Goal: Task Accomplishment & Management: Manage account settings

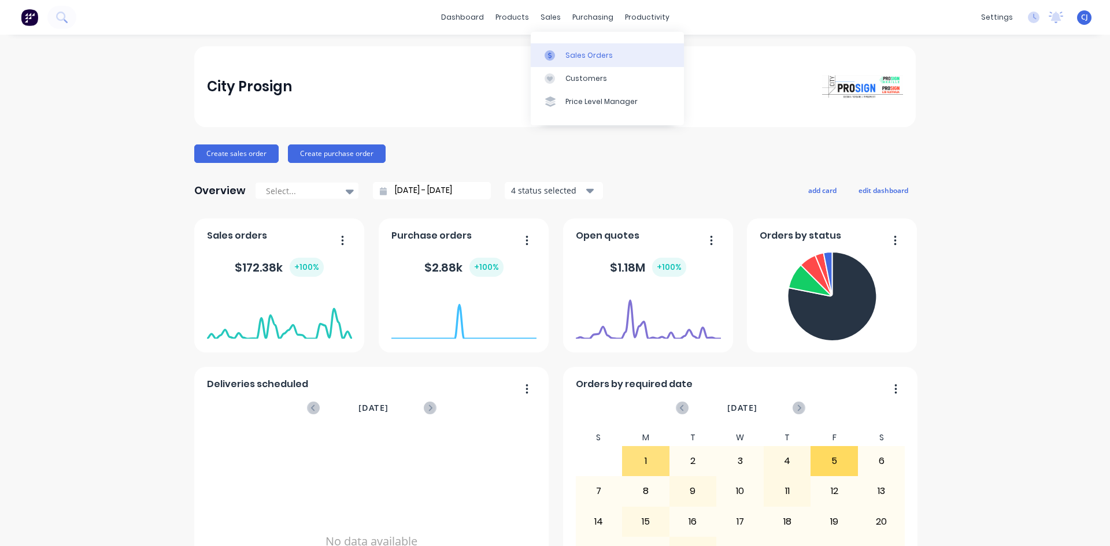
click at [569, 50] on div "Sales Orders" at bounding box center [588, 55] width 47 height 10
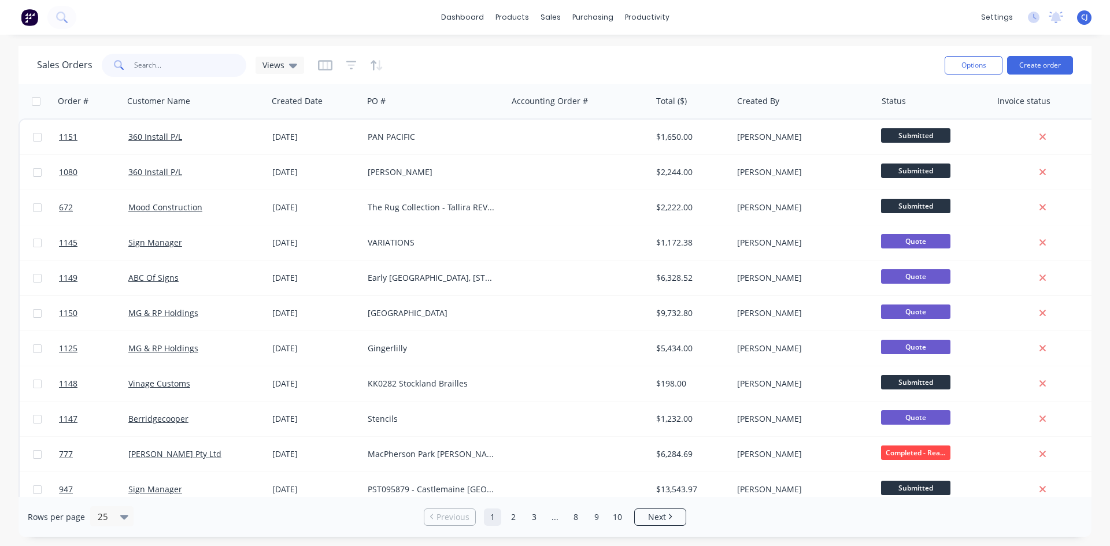
click at [183, 64] on input "text" at bounding box center [190, 65] width 113 height 23
type input "vinage"
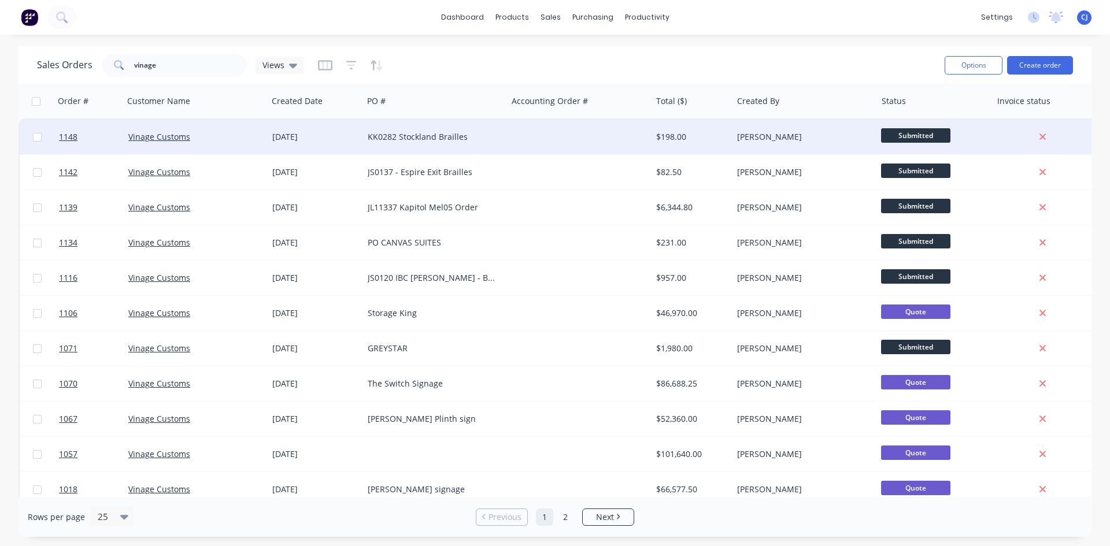
click at [366, 132] on div "KK0282 Stockland Brailles" at bounding box center [435, 137] width 144 height 35
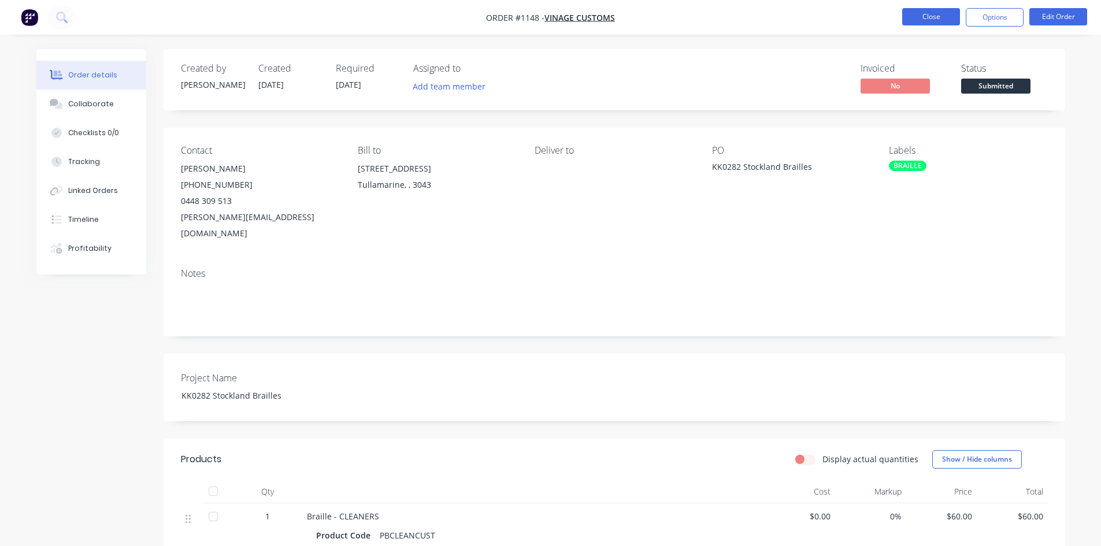
click at [944, 17] on button "Close" at bounding box center [932, 16] width 58 height 17
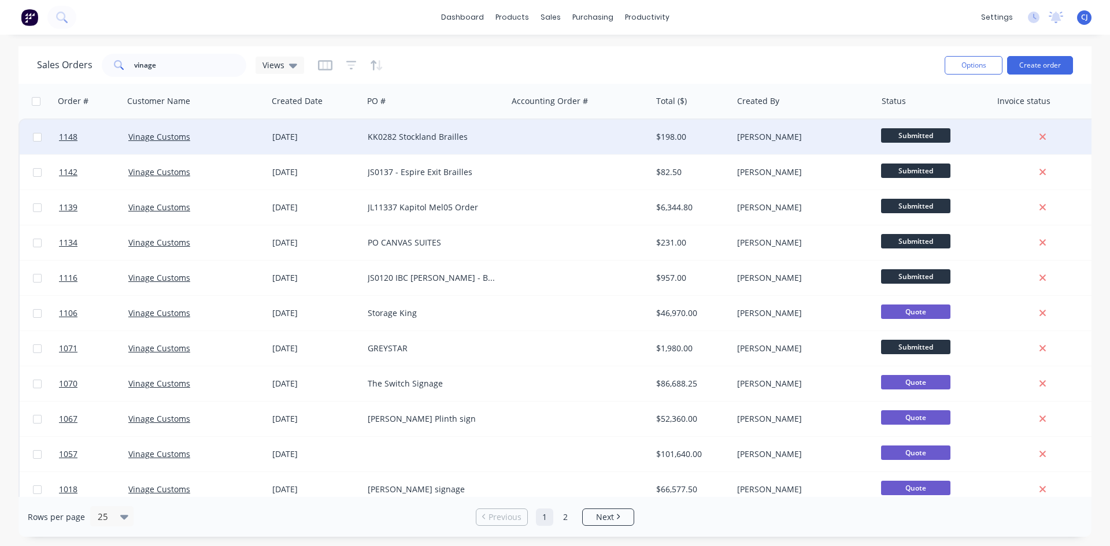
click at [460, 136] on div "KK0282 Stockland Brailles" at bounding box center [432, 137] width 128 height 12
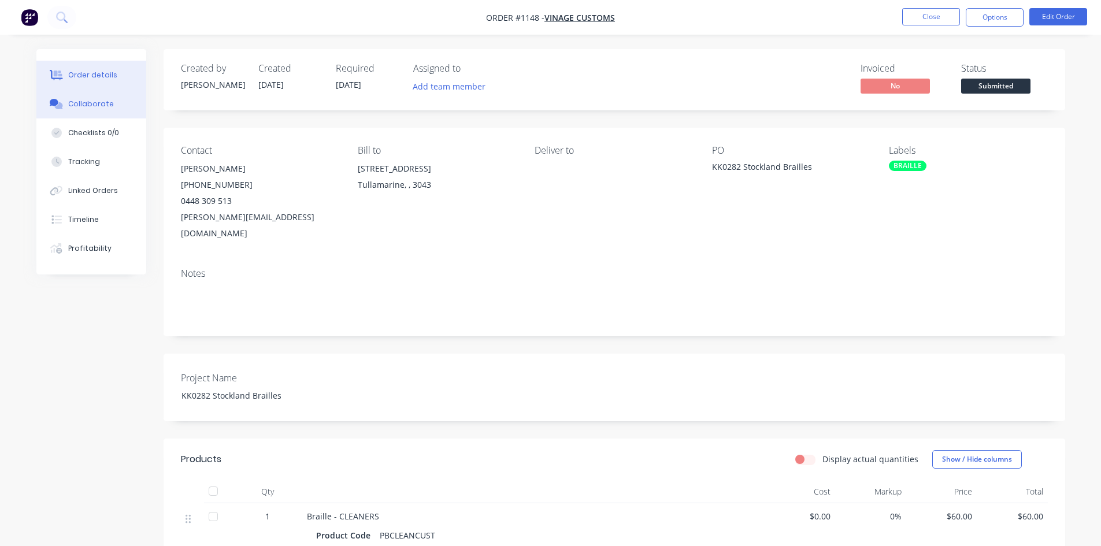
click at [76, 109] on button "Collaborate" at bounding box center [91, 104] width 110 height 29
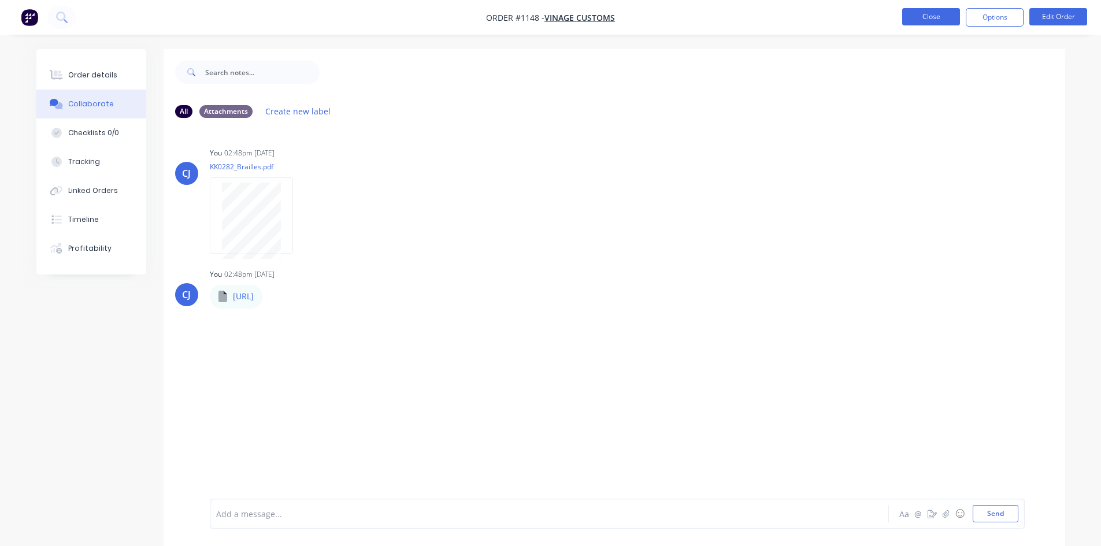
click at [948, 19] on button "Close" at bounding box center [932, 16] width 58 height 17
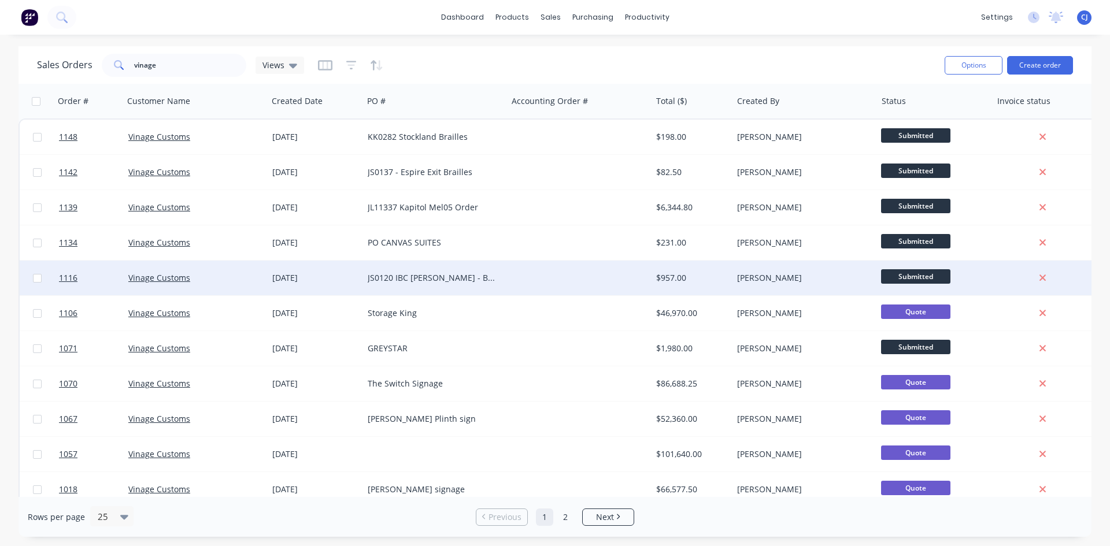
click at [485, 271] on div "JS0120 IBC [PERSON_NAME] - Braille" at bounding box center [435, 278] width 144 height 35
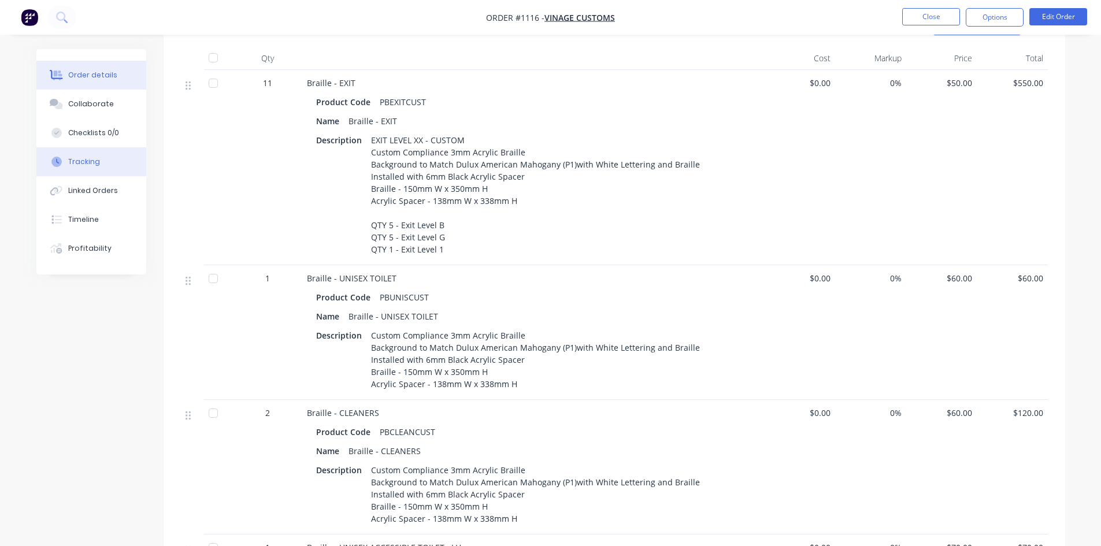
scroll to position [405, 0]
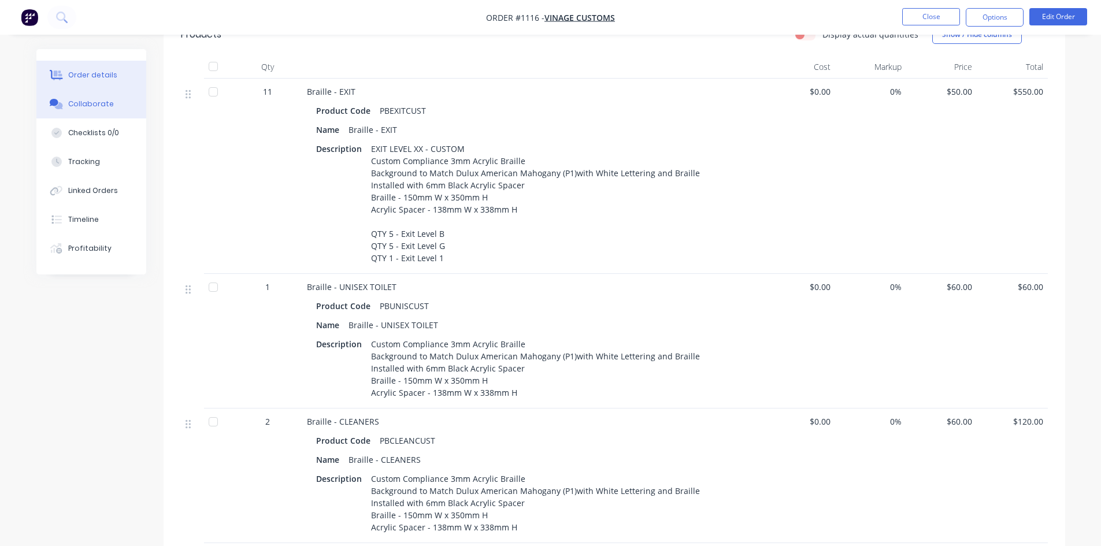
click at [95, 110] on button "Collaborate" at bounding box center [91, 104] width 110 height 29
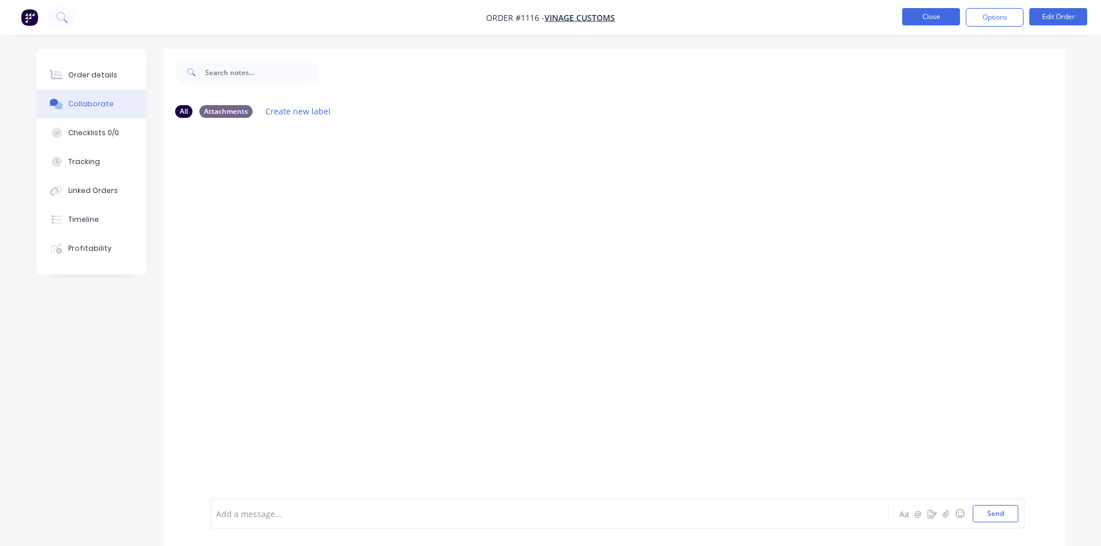
click at [927, 14] on button "Close" at bounding box center [932, 16] width 58 height 17
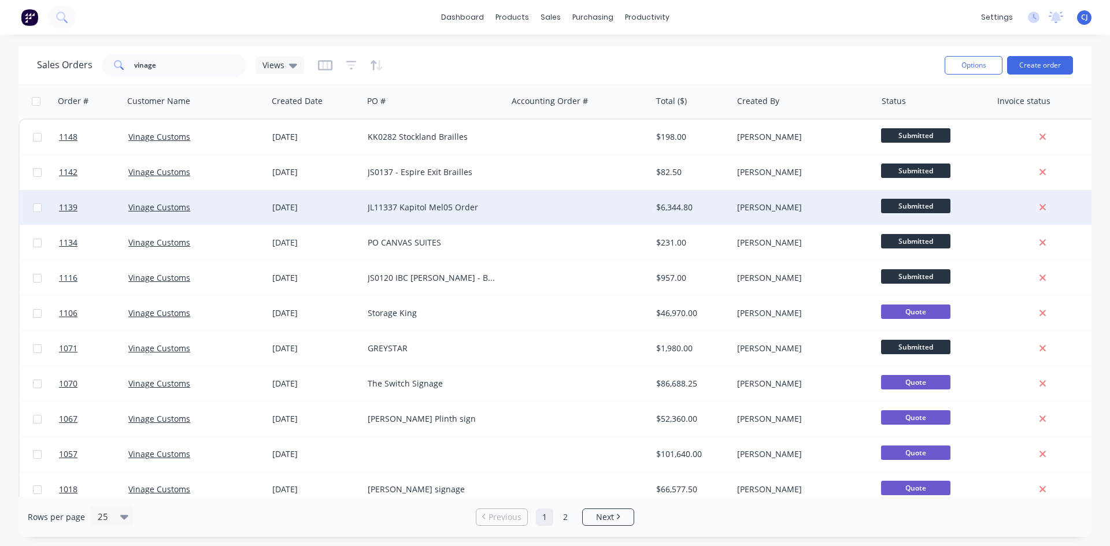
click at [430, 200] on div "JL11337 Kapitol Mel05 Order" at bounding box center [435, 207] width 144 height 35
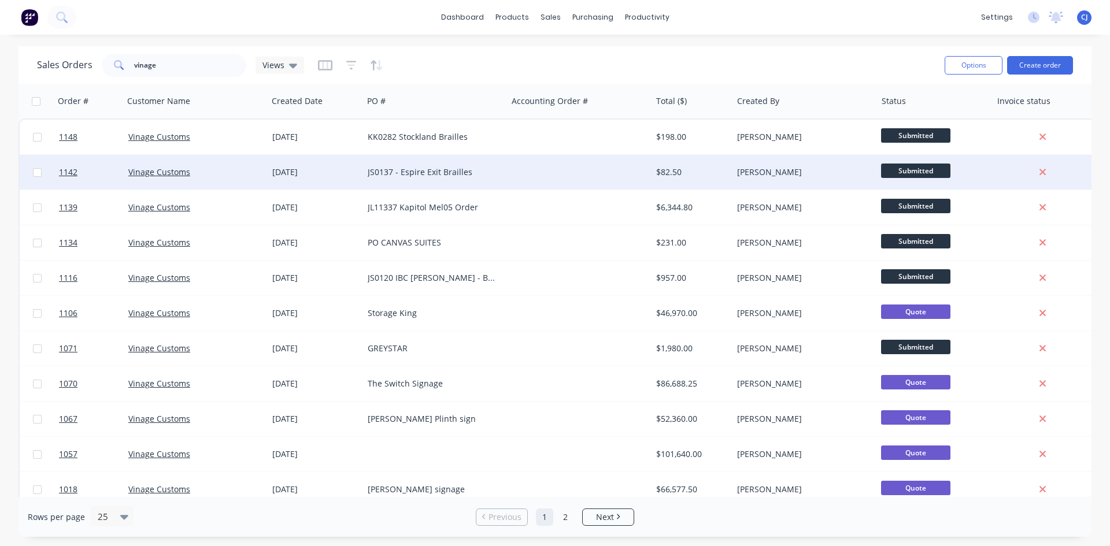
click at [427, 181] on div "JS0137 - Espire Exit Brailles" at bounding box center [435, 172] width 144 height 35
